Goal: Task Accomplishment & Management: Complete application form

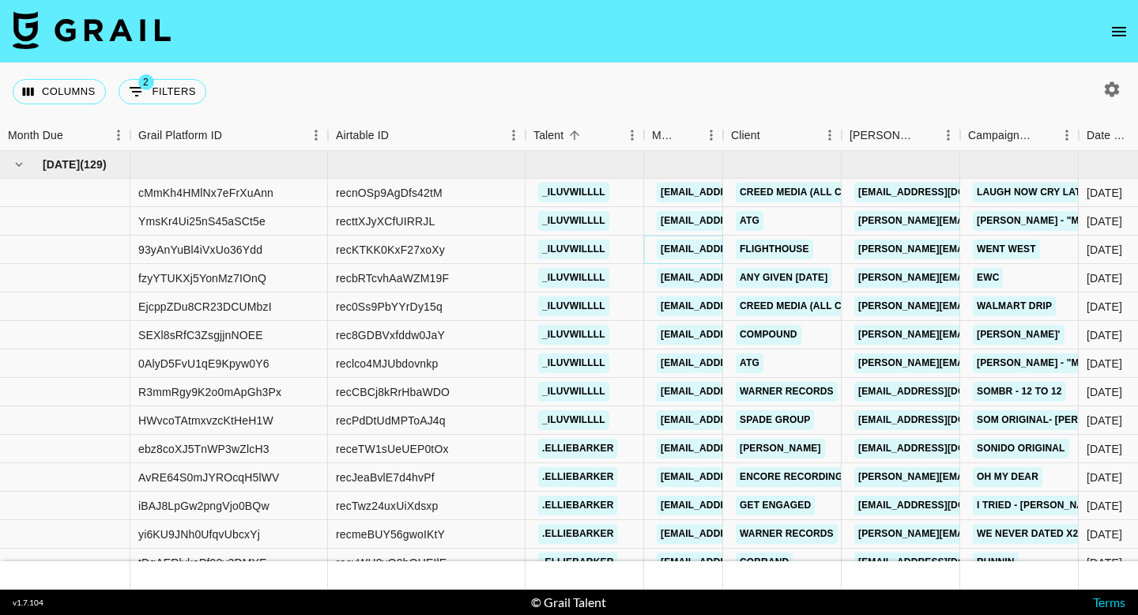
click at [701, 251] on link "[EMAIL_ADDRESS][DOMAIN_NAME]" at bounding box center [745, 249] width 177 height 20
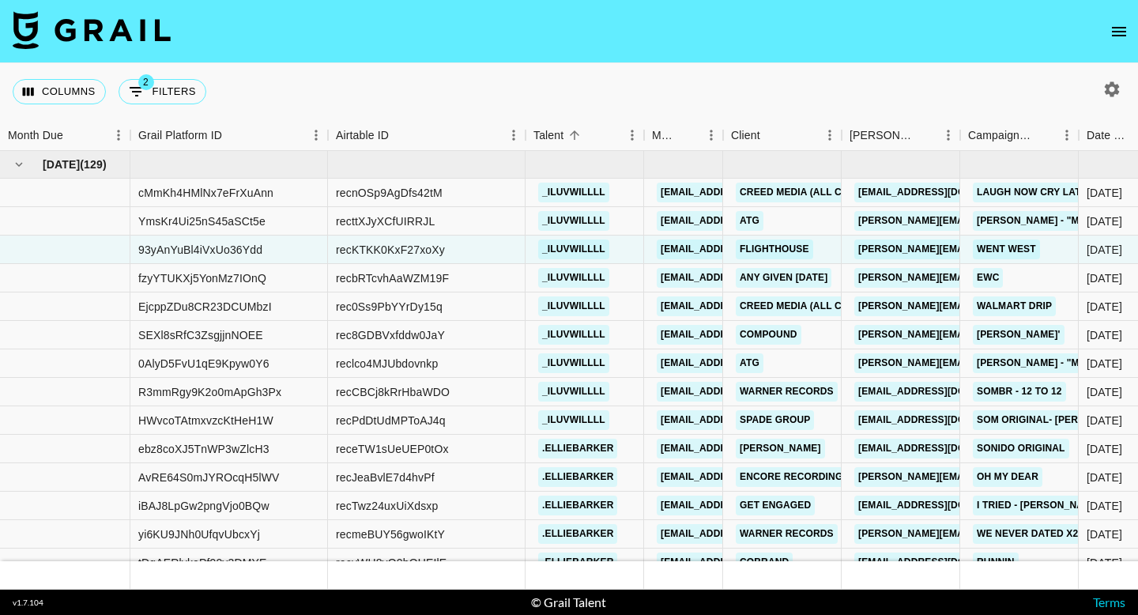
click at [1118, 38] on icon "open drawer" at bounding box center [1119, 31] width 19 height 19
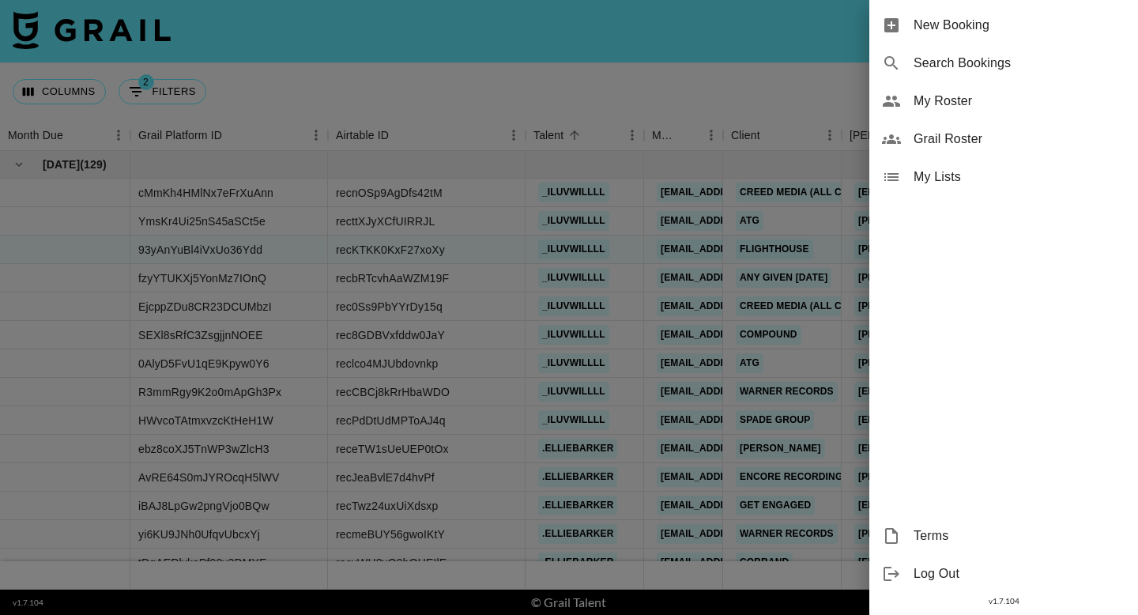
click at [1074, 31] on span "New Booking" at bounding box center [1020, 25] width 212 height 19
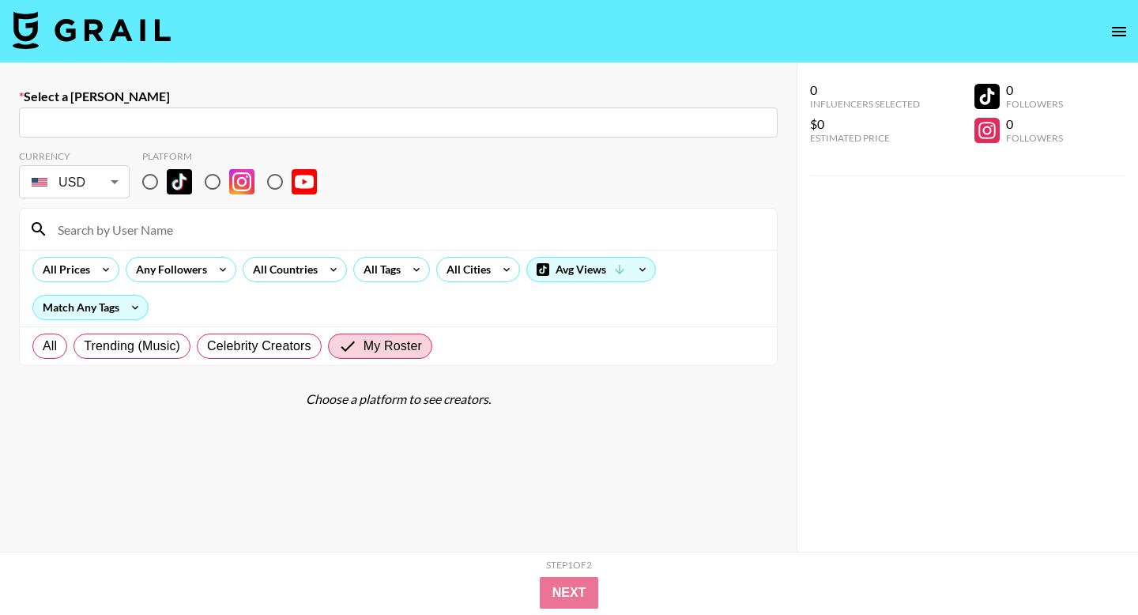
click at [246, 118] on input "text" at bounding box center [398, 123] width 740 height 18
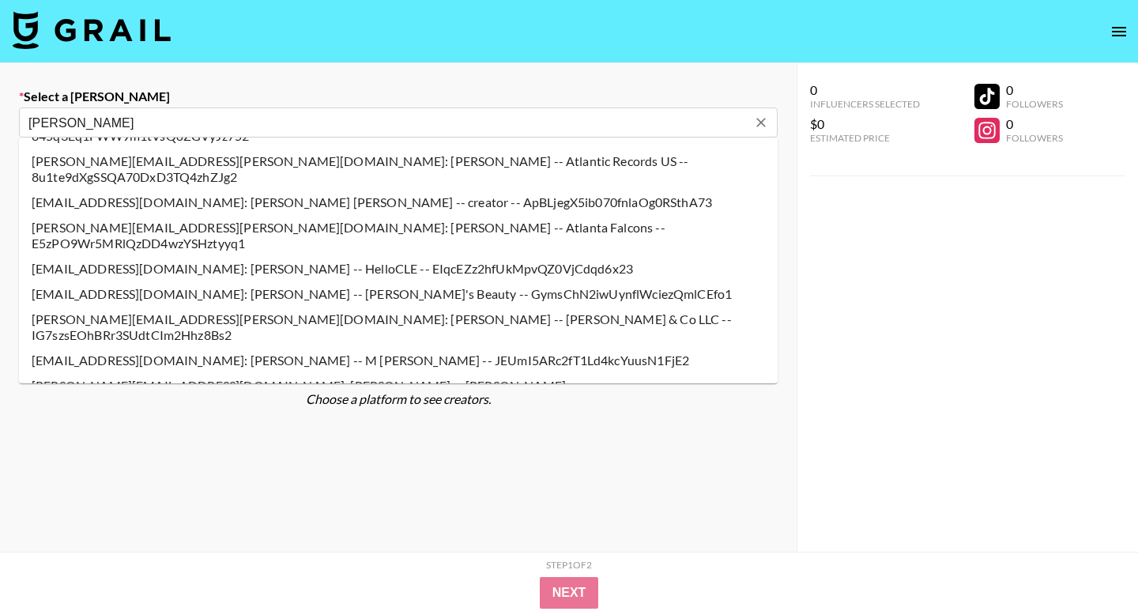
scroll to position [227, 0]
click at [187, 306] on li "amanda@genni.com: amanda brommel -- Genni & Co LLC -- IG7szsEOhBRr3SUdtCIm2Hhz8…" at bounding box center [398, 326] width 759 height 41
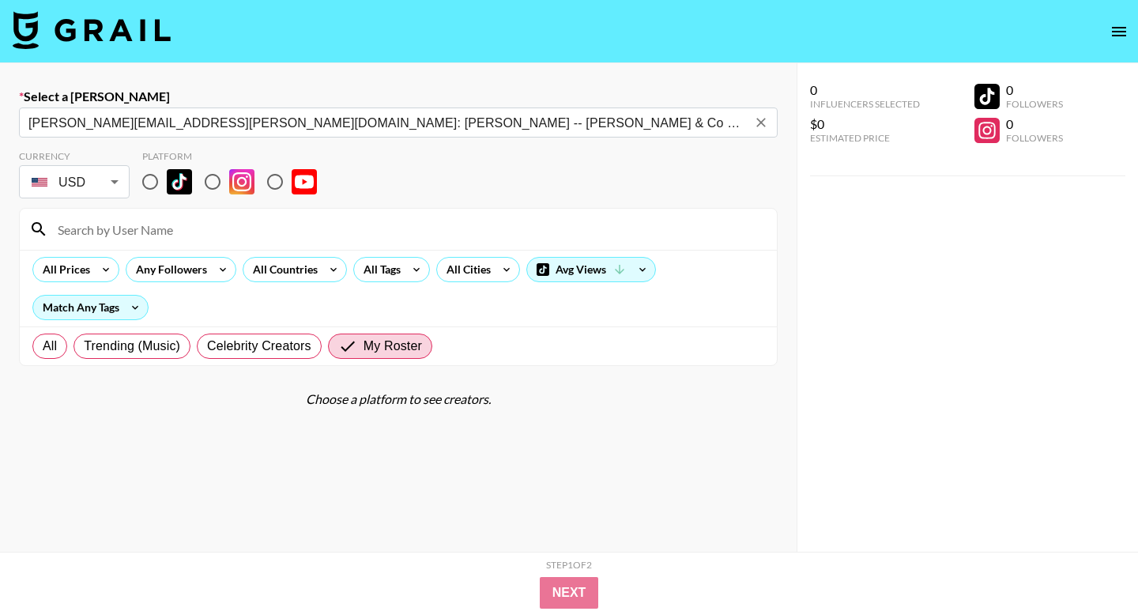
type input "amanda@genni.com: amanda brommel -- Genni & Co LLC -- IG7szsEOhBRr3SUdtCIm2Hhz8…"
click at [154, 178] on input "radio" at bounding box center [150, 181] width 33 height 33
radio input "true"
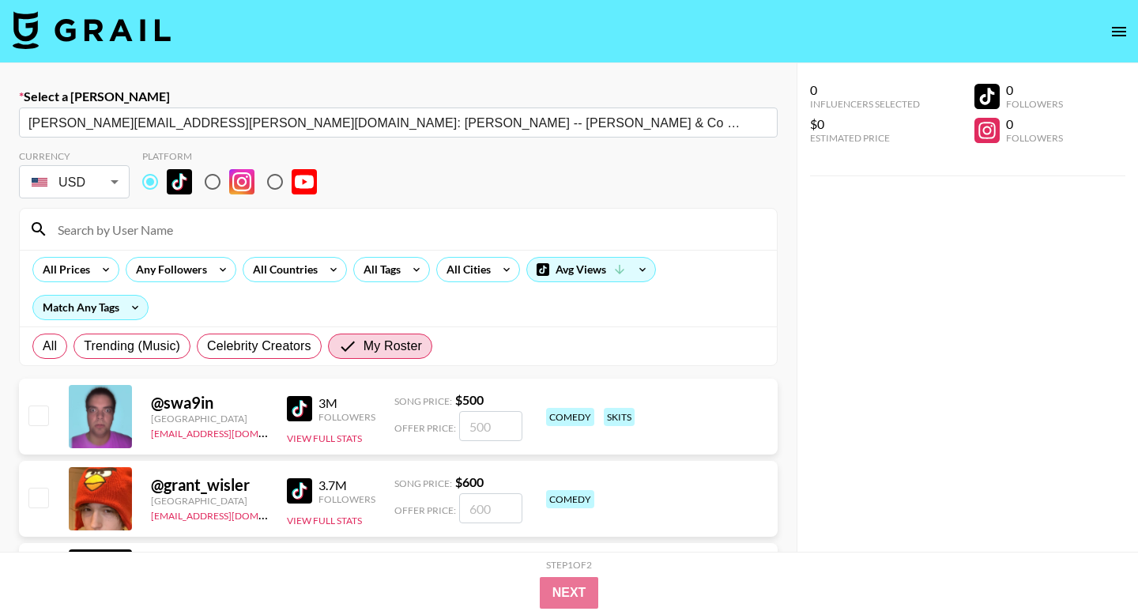
click at [162, 235] on input at bounding box center [407, 229] width 719 height 25
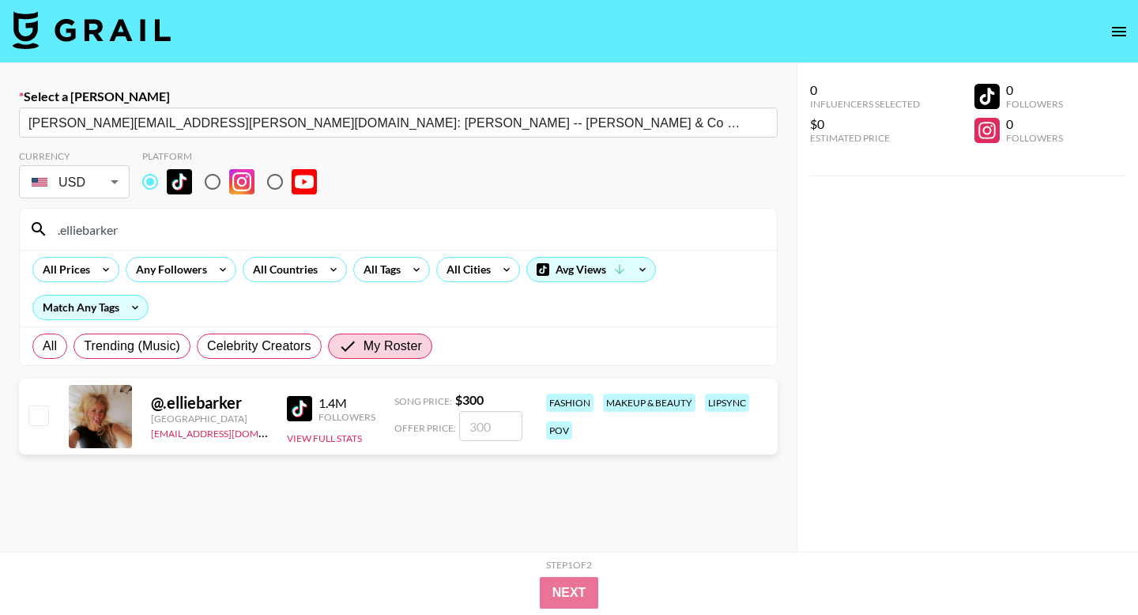
type input ".elliebarker"
click at [37, 410] on input "checkbox" at bounding box center [37, 414] width 19 height 19
checkbox input "true"
type input "300"
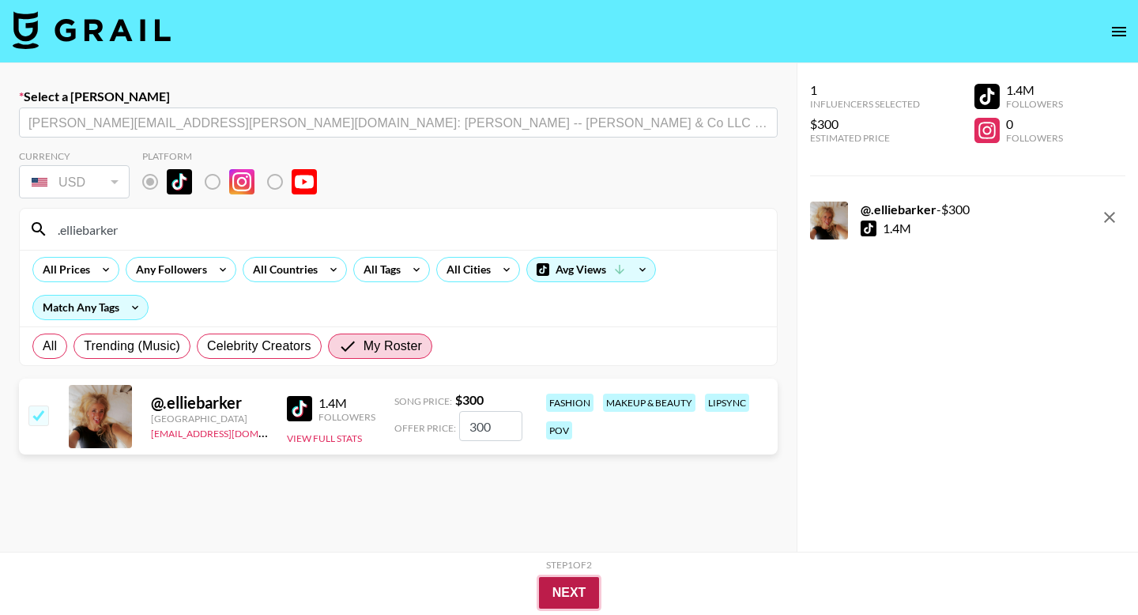
click at [569, 588] on button "Next" at bounding box center [569, 593] width 61 height 32
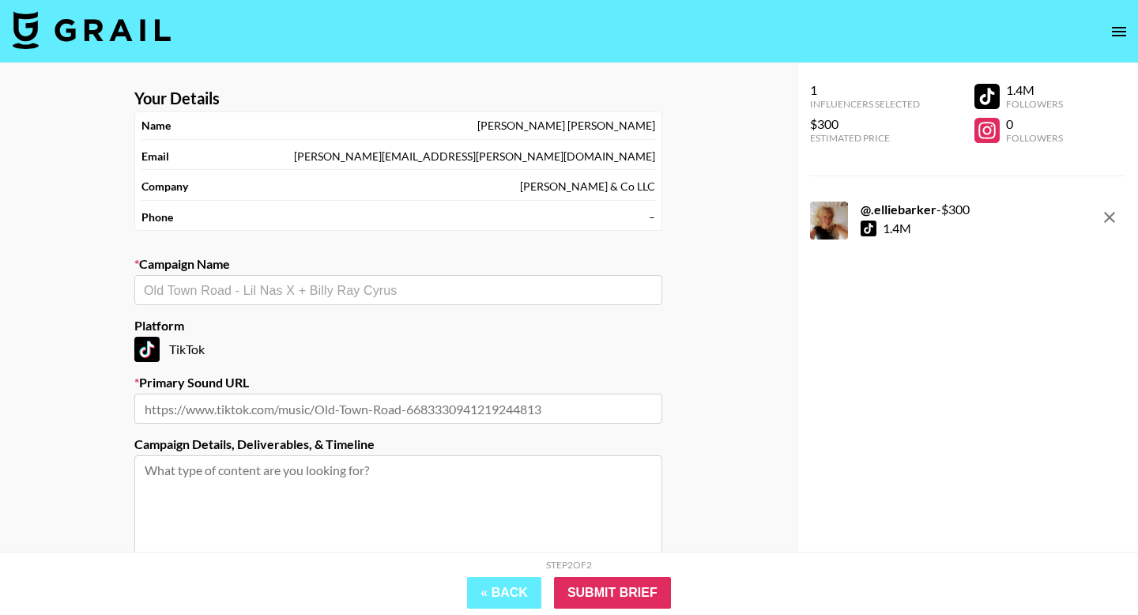
click at [345, 307] on section "Your Details Name amanda brommel Email amanda@genni.com Company Genni & Co LLC …" at bounding box center [398, 376] width 553 height 601
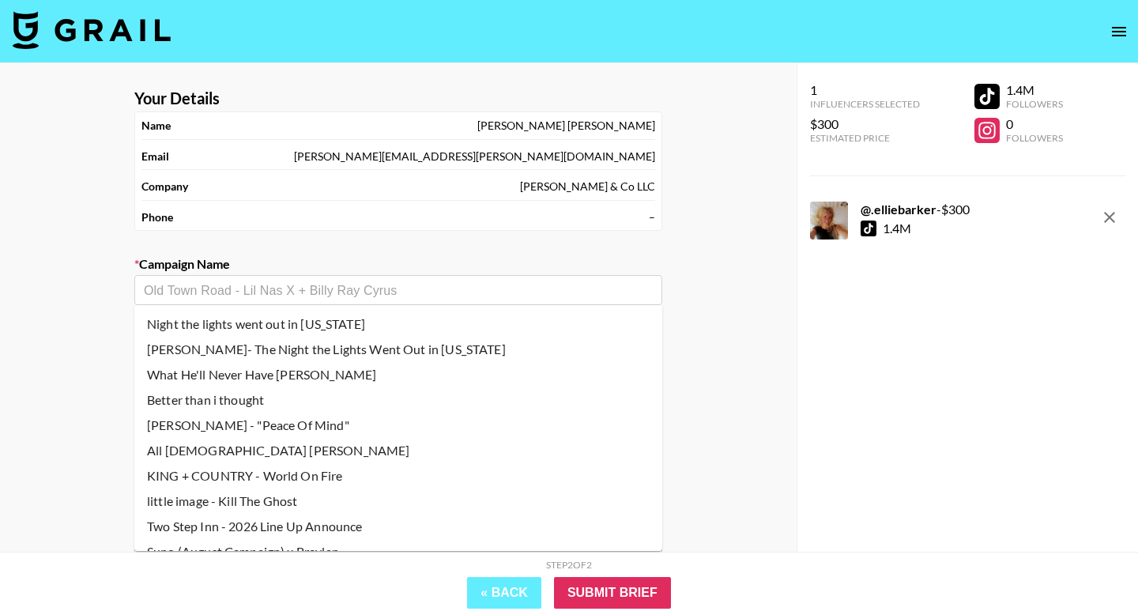
click at [331, 285] on input "text" at bounding box center [398, 290] width 509 height 18
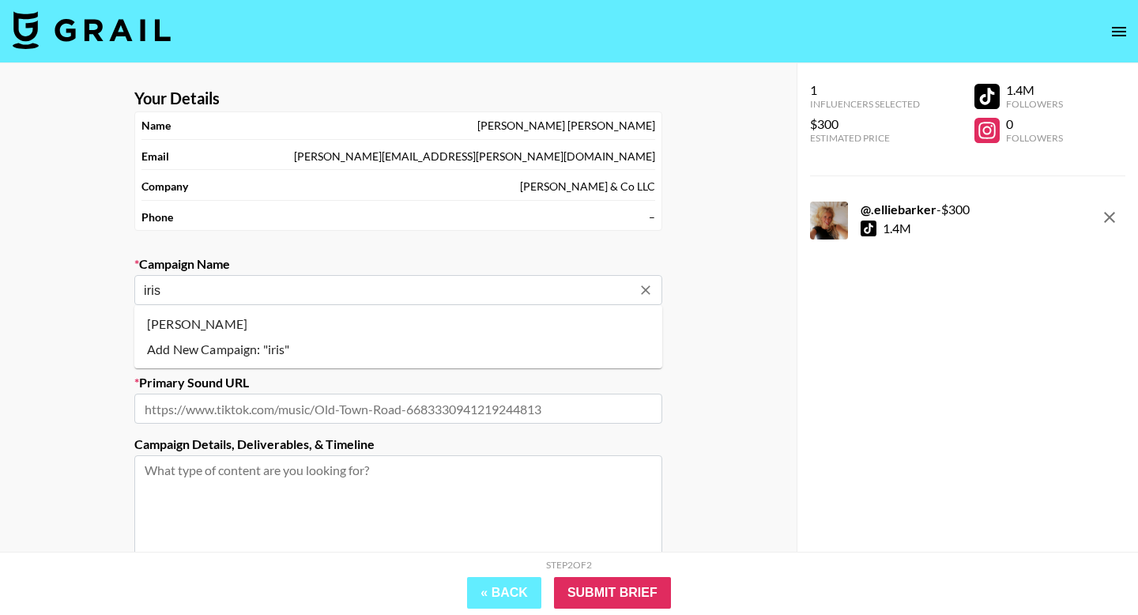
click at [312, 316] on li "[PERSON_NAME]" at bounding box center [398, 323] width 528 height 25
type input "[PERSON_NAME]"
type input "https://www.tiktok.com/music/Iris-7551390940687206417"
type textarea "TikTok --"
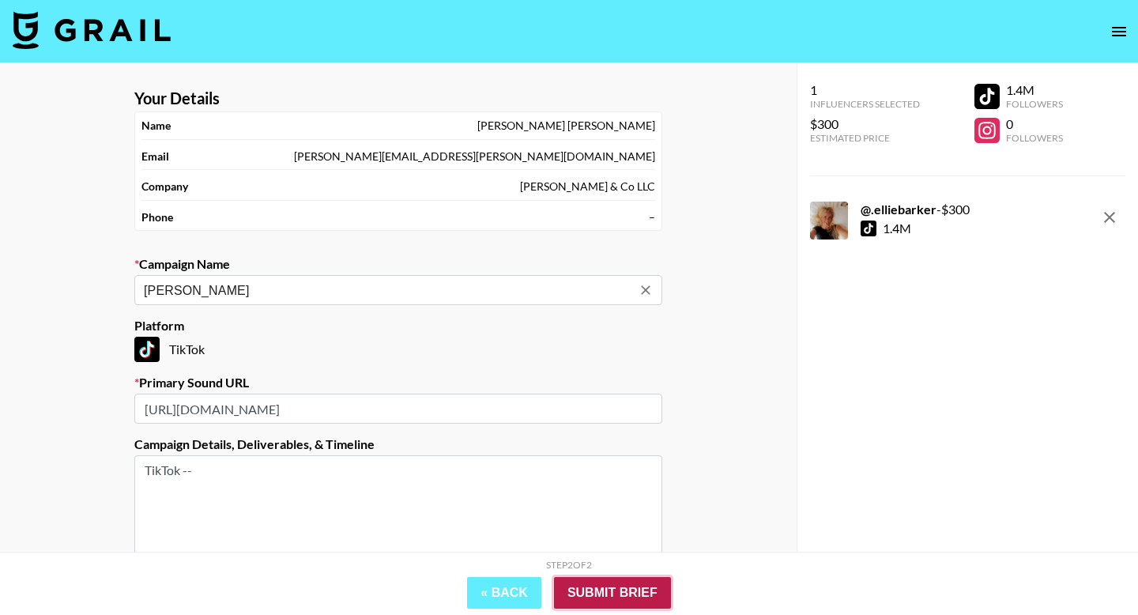
click at [594, 607] on input "Submit Brief" at bounding box center [612, 593] width 117 height 32
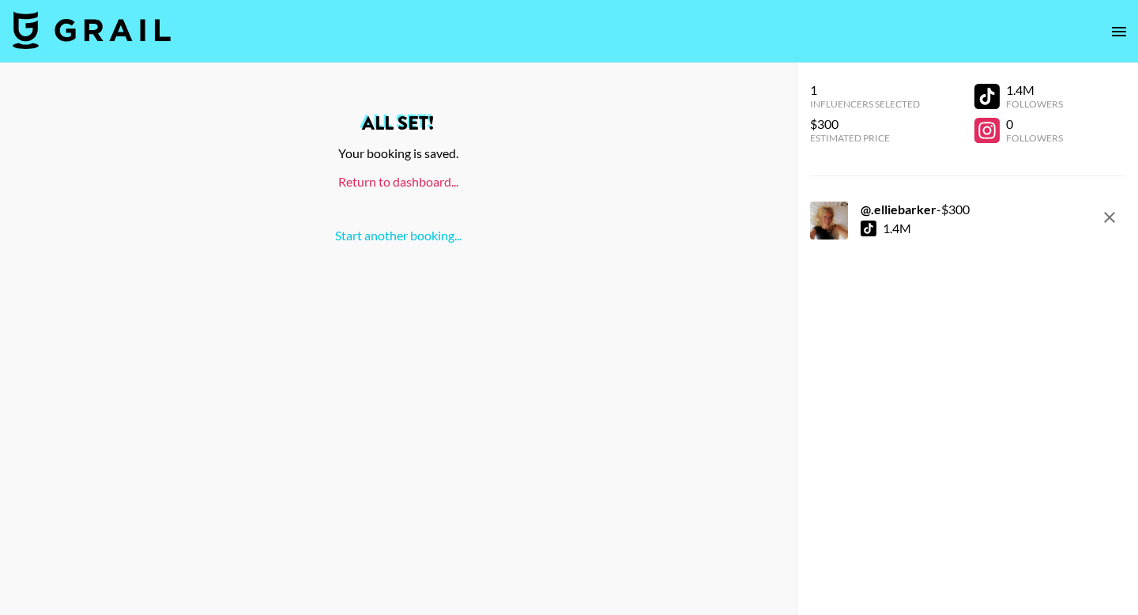
click at [405, 185] on link "Return to dashboard..." at bounding box center [398, 181] width 120 height 15
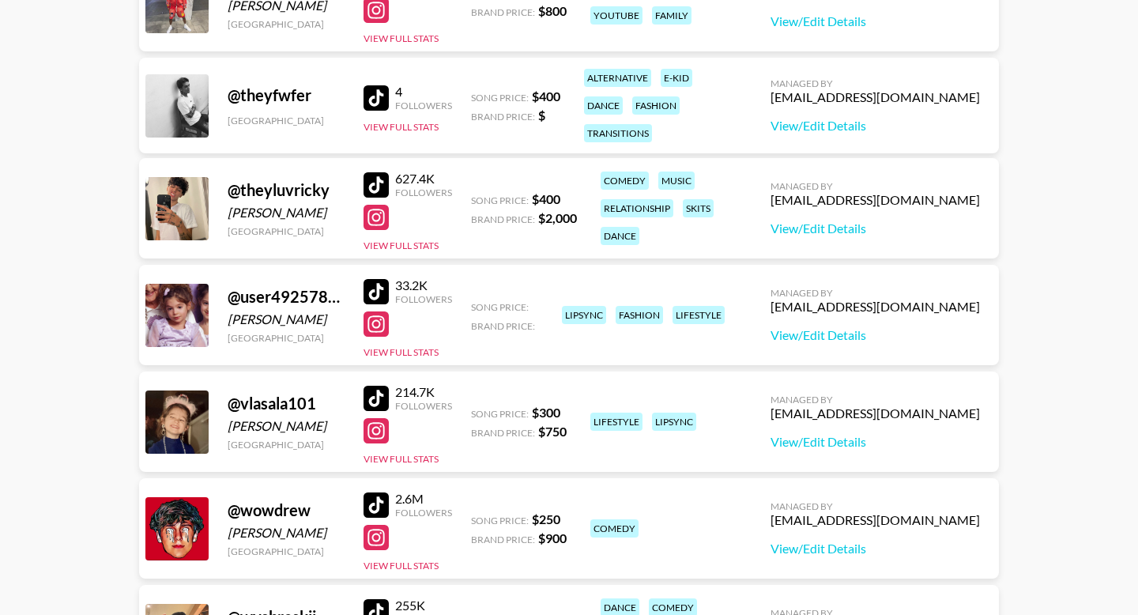
scroll to position [9113, 0]
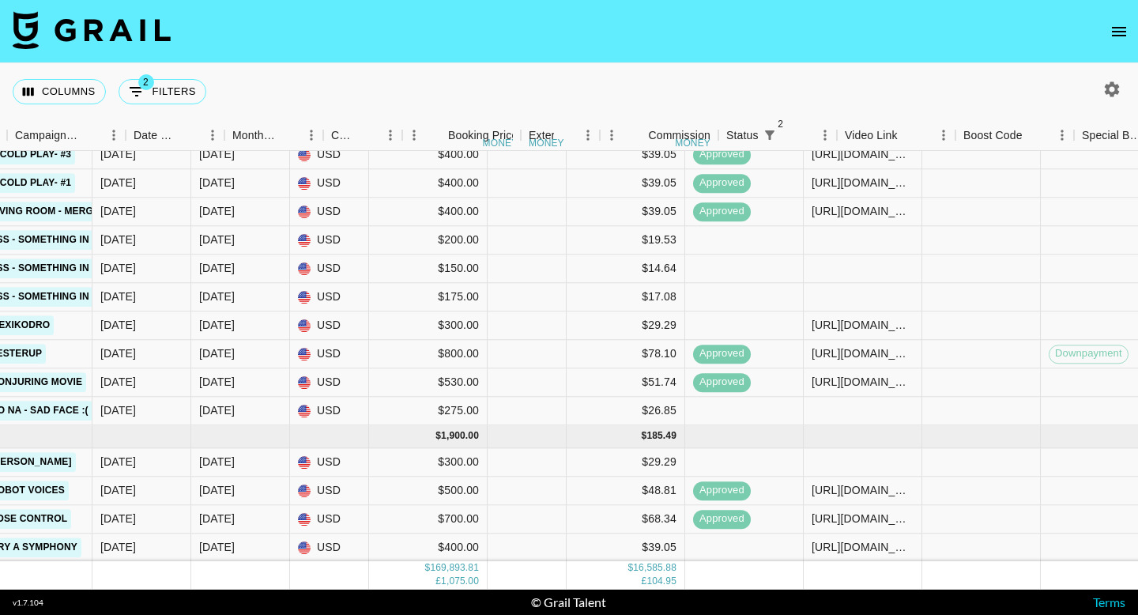
scroll to position [7709, 1017]
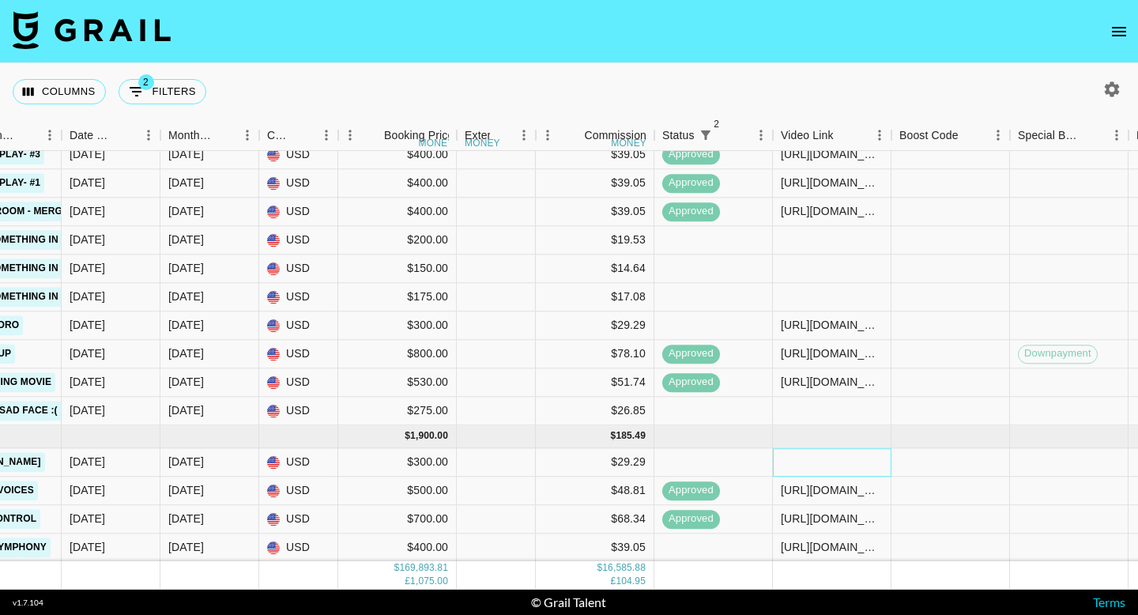
click at [836, 457] on div at bounding box center [832, 462] width 119 height 28
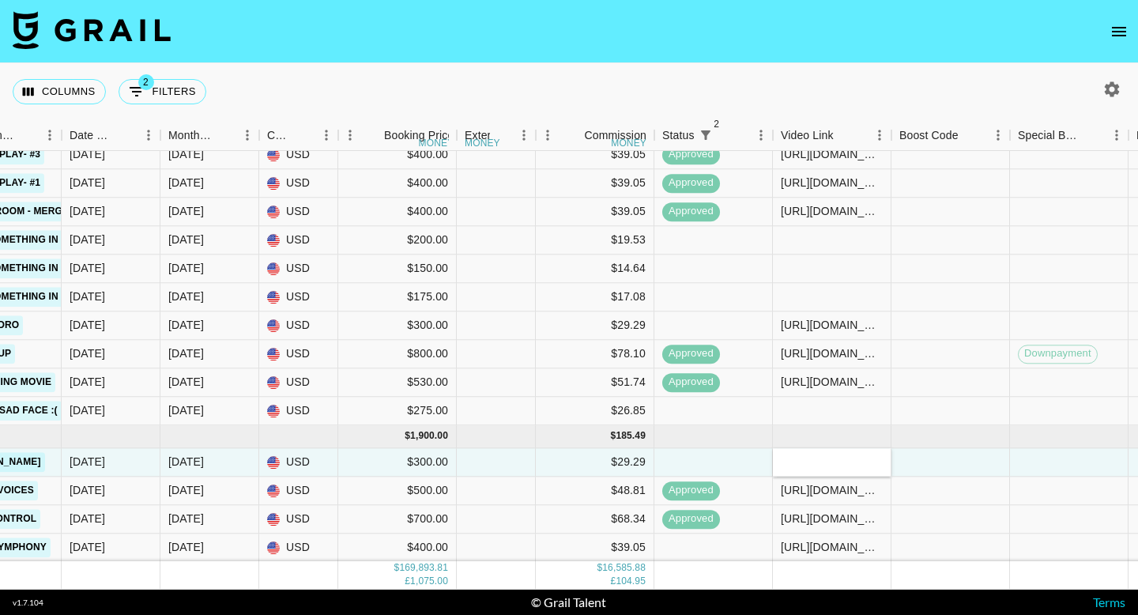
type input "[URL][DOMAIN_NAME]"
click at [924, 462] on div at bounding box center [950, 462] width 119 height 28
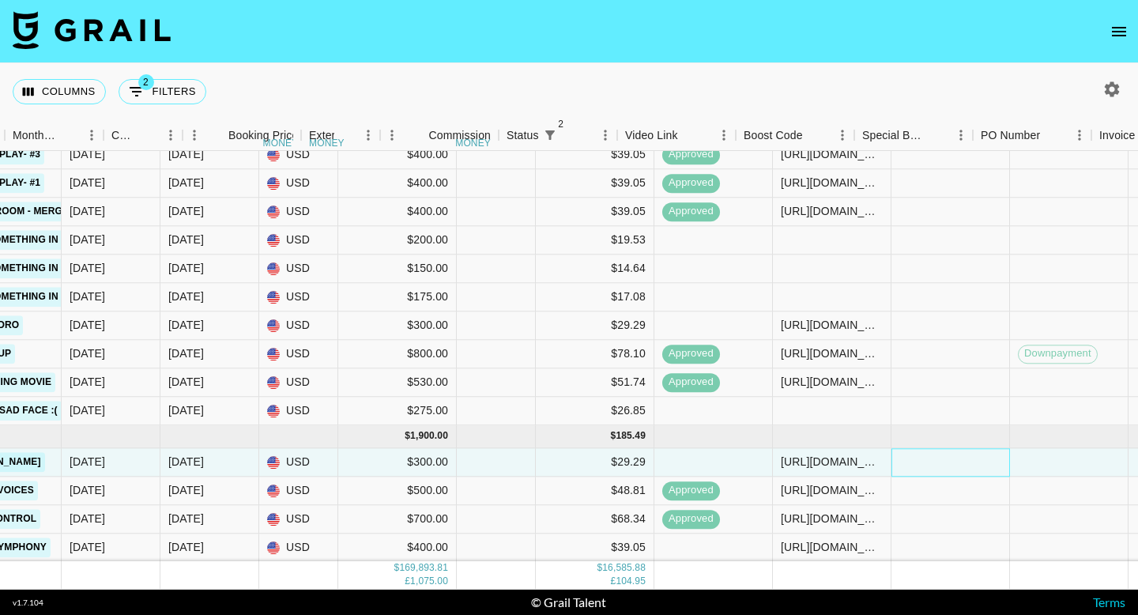
scroll to position [7709, 1901]
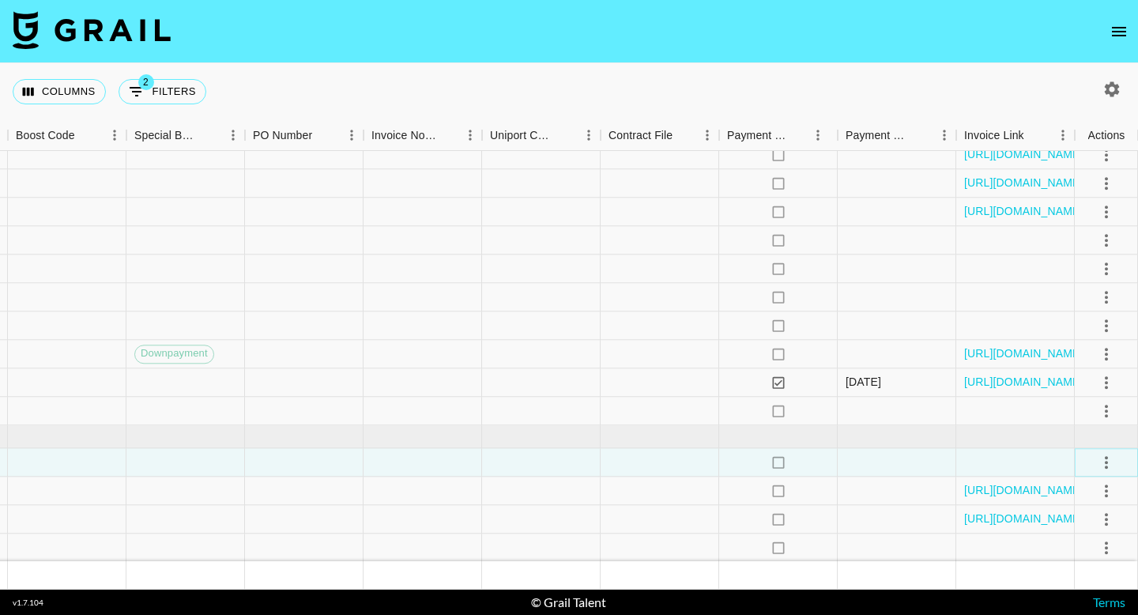
click at [1108, 462] on icon "select merge strategy" at bounding box center [1106, 462] width 19 height 19
click at [1082, 435] on div "Approve" at bounding box center [1072, 428] width 48 height 19
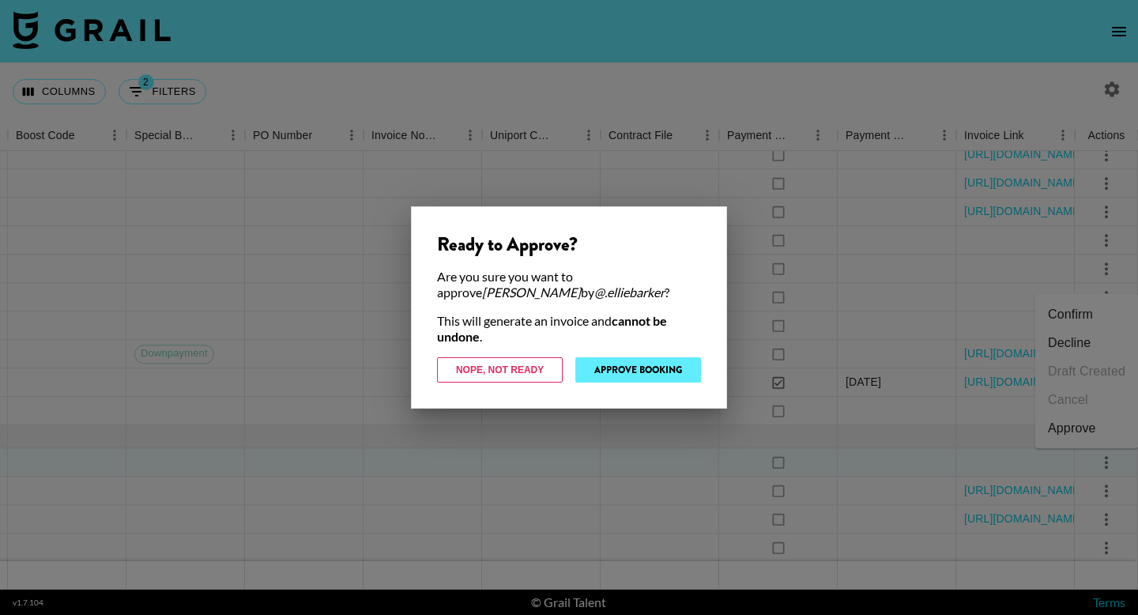
click at [635, 356] on div "Ready to Approve? Are you sure you want to approve [PERSON_NAME] by @ .elliebar…" at bounding box center [569, 307] width 316 height 202
click at [628, 373] on button "Approve Booking" at bounding box center [638, 369] width 126 height 25
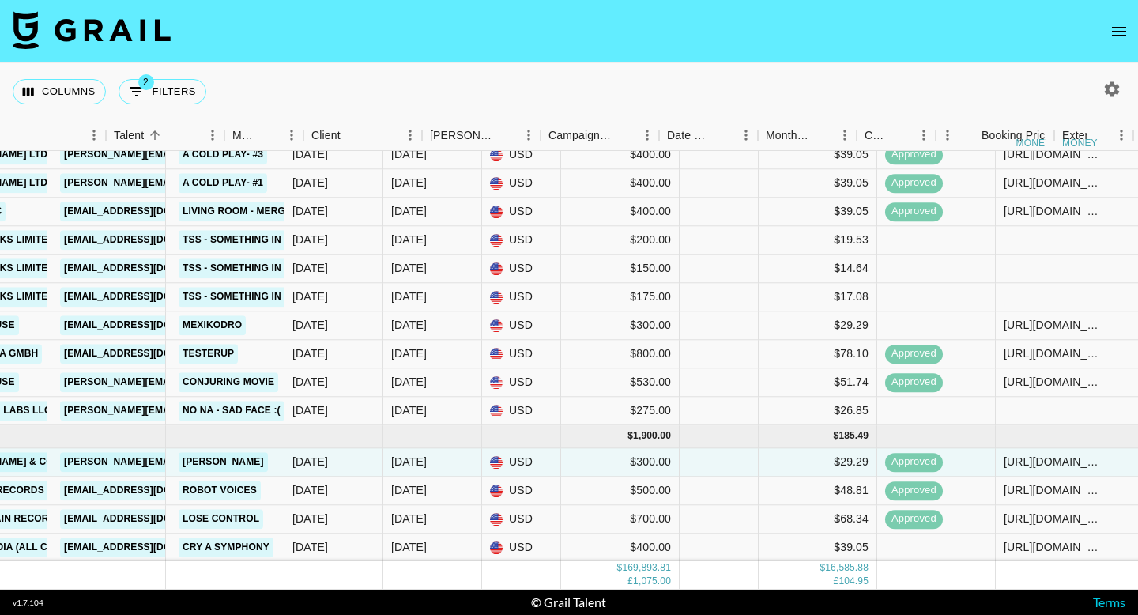
scroll to position [7709, 1178]
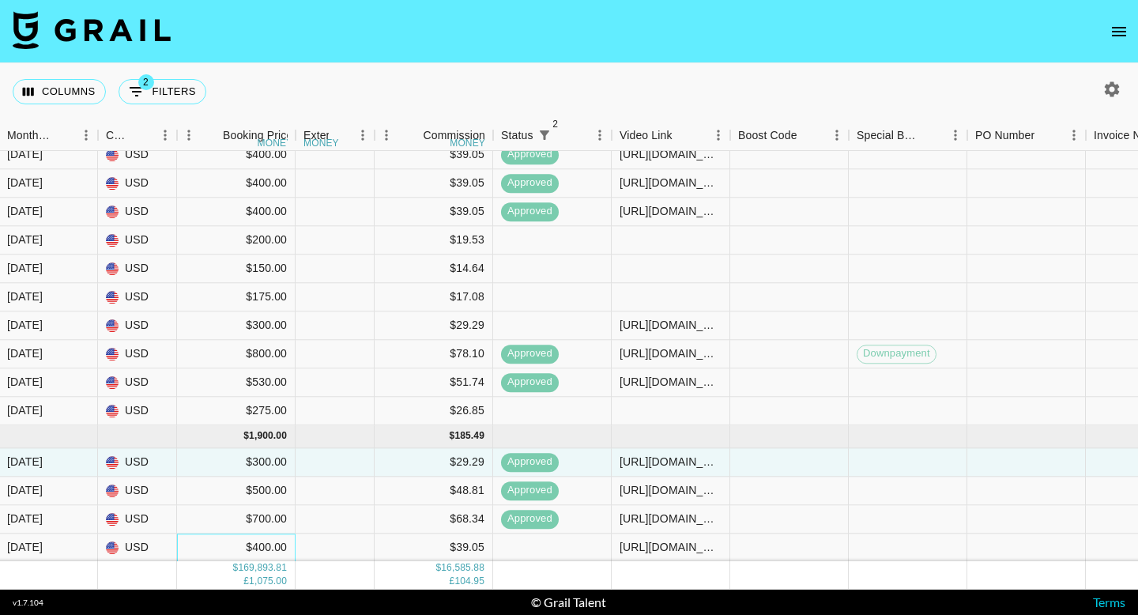
click at [276, 546] on div "$400.00" at bounding box center [236, 547] width 119 height 28
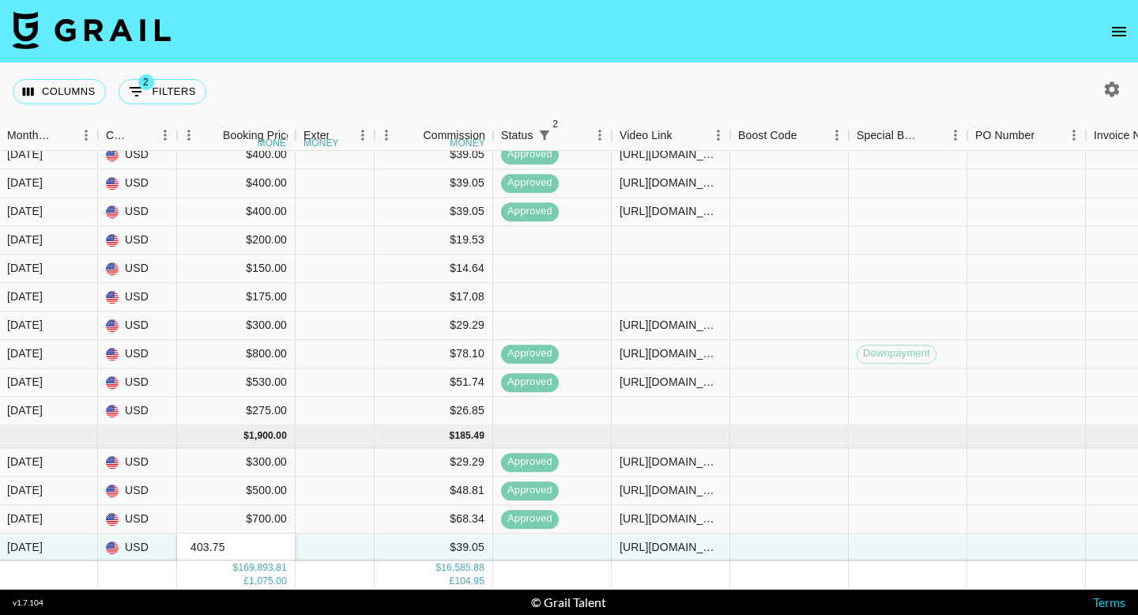
type input "403.75"
click at [985, 306] on div at bounding box center [1026, 297] width 119 height 28
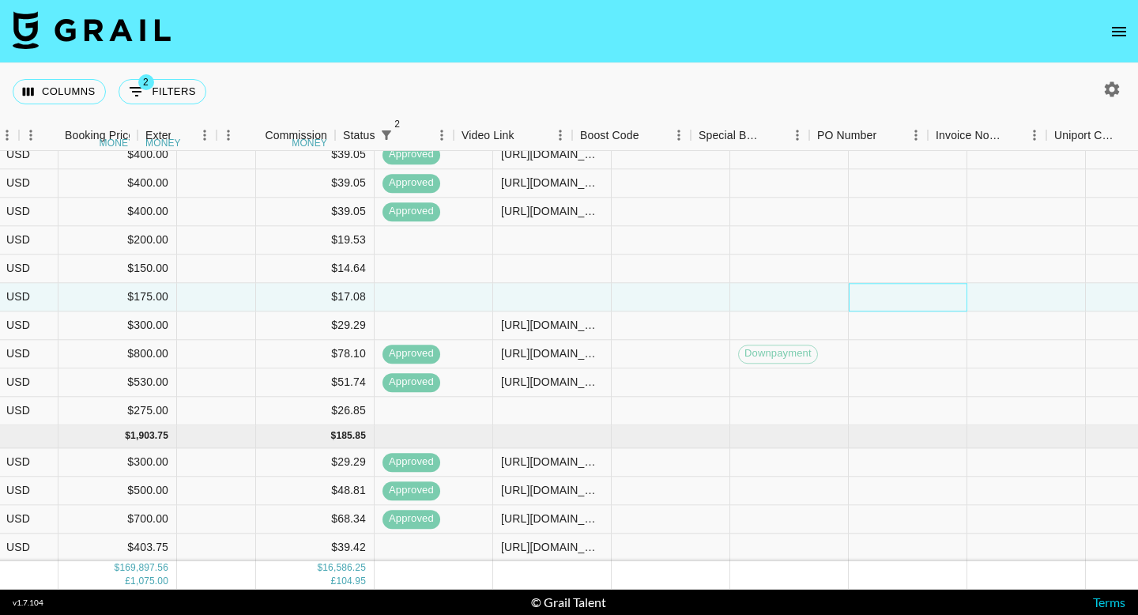
scroll to position [7709, 1336]
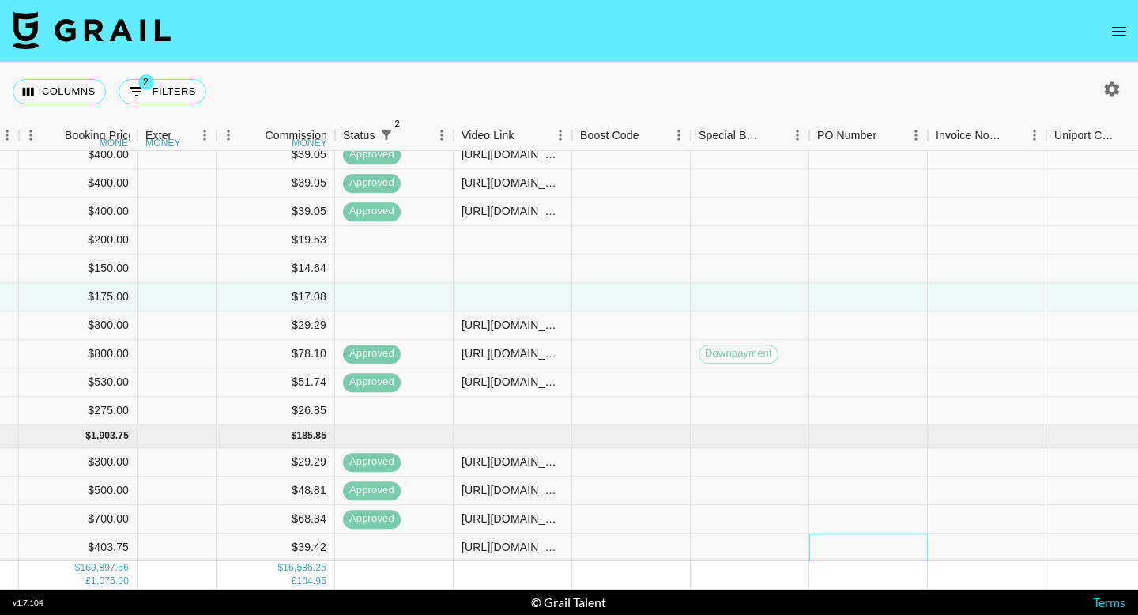
click at [826, 542] on div at bounding box center [868, 547] width 119 height 28
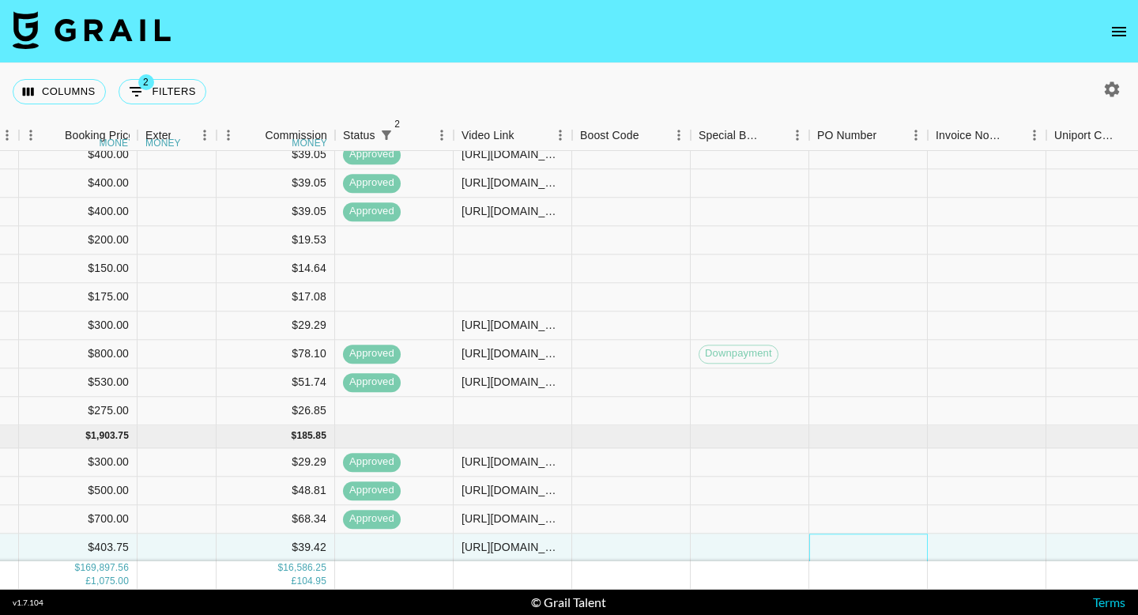
click at [826, 542] on div at bounding box center [868, 547] width 119 height 28
type input "PMELGK5"
click at [975, 537] on div at bounding box center [987, 547] width 119 height 28
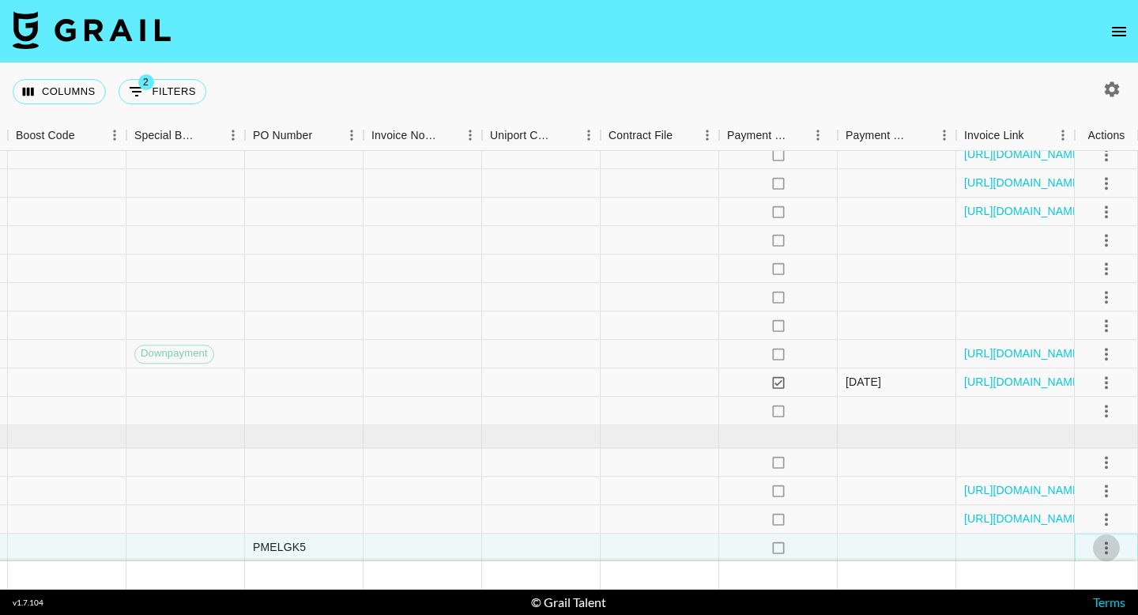
click at [1099, 545] on icon "select merge strategy" at bounding box center [1106, 547] width 19 height 19
click at [1091, 504] on div "Approve" at bounding box center [1072, 513] width 48 height 19
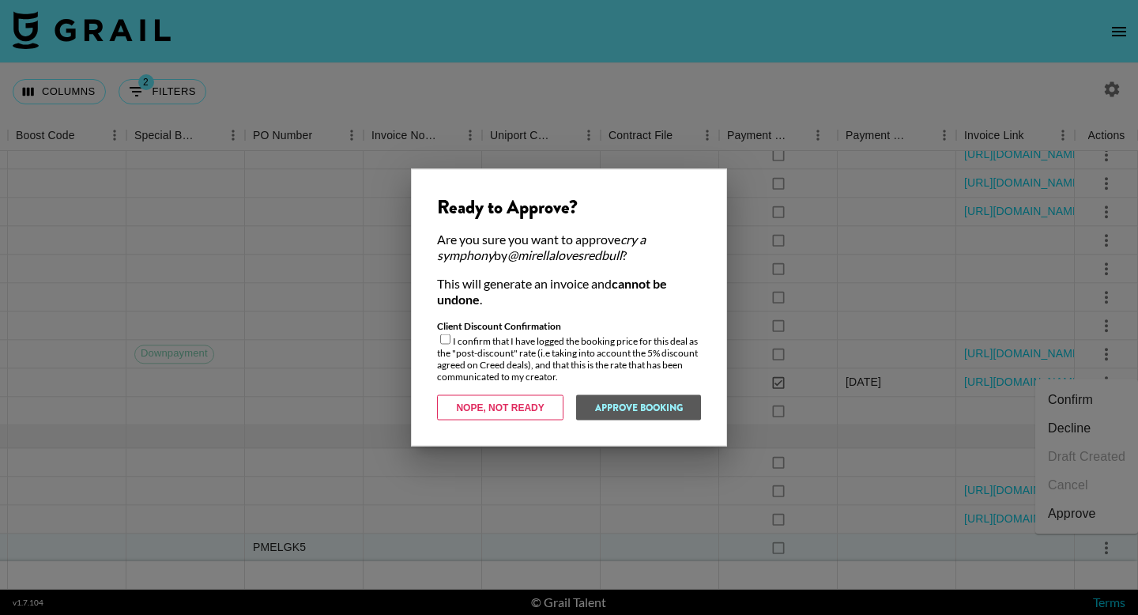
click at [449, 338] on input "checkbox" at bounding box center [445, 339] width 10 height 10
checkbox input "true"
click at [648, 409] on button "Approve Booking" at bounding box center [638, 407] width 126 height 25
